Goal: Information Seeking & Learning: Learn about a topic

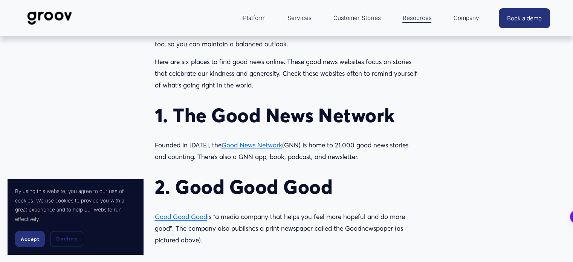
scroll to position [655, 0]
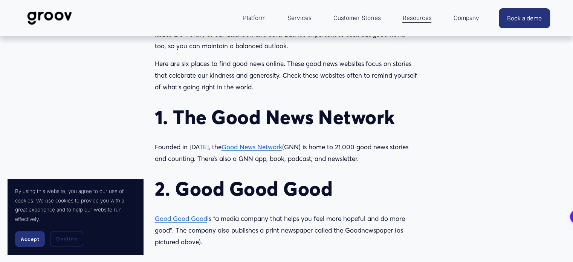
click at [256, 146] on span "Good News Network" at bounding box center [252, 147] width 61 height 8
click at [254, 144] on span "Good News Network" at bounding box center [252, 147] width 61 height 8
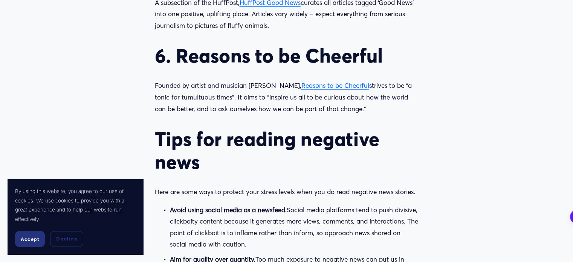
scroll to position [1198, 0]
